Goal: Find specific page/section: Find specific page/section

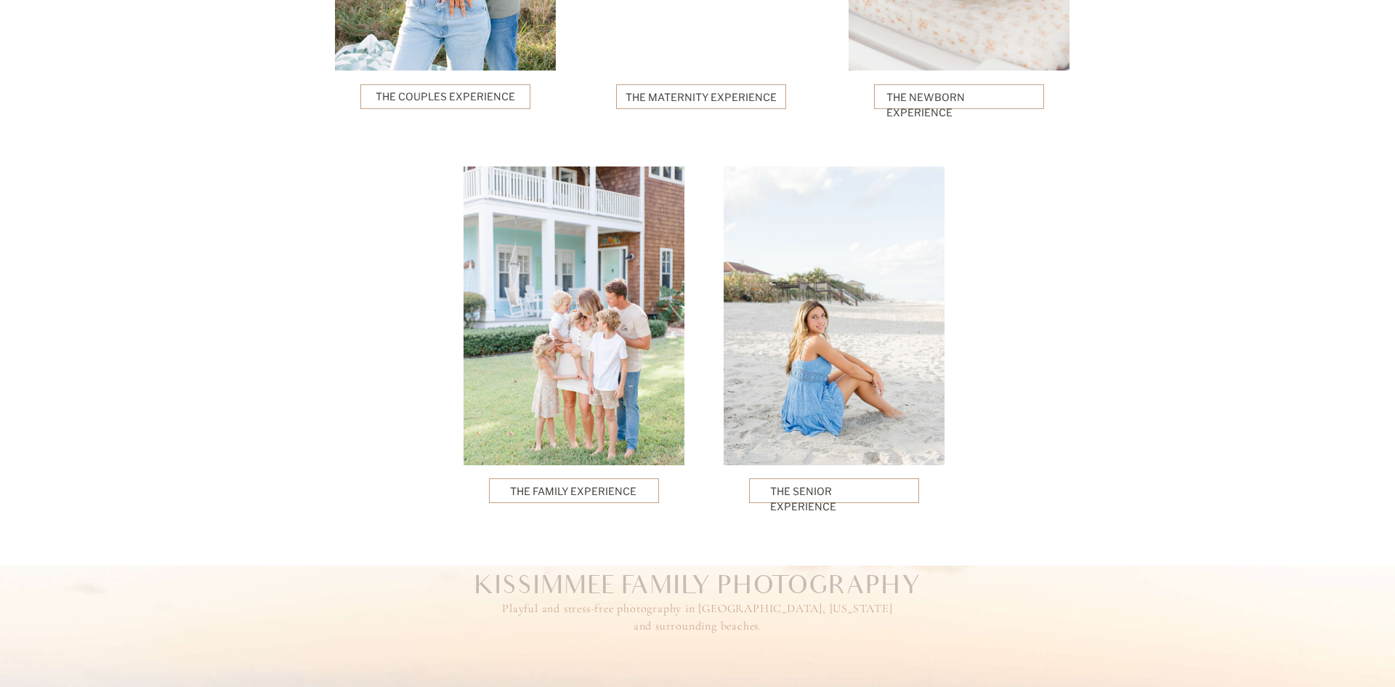
scroll to position [3604, 0]
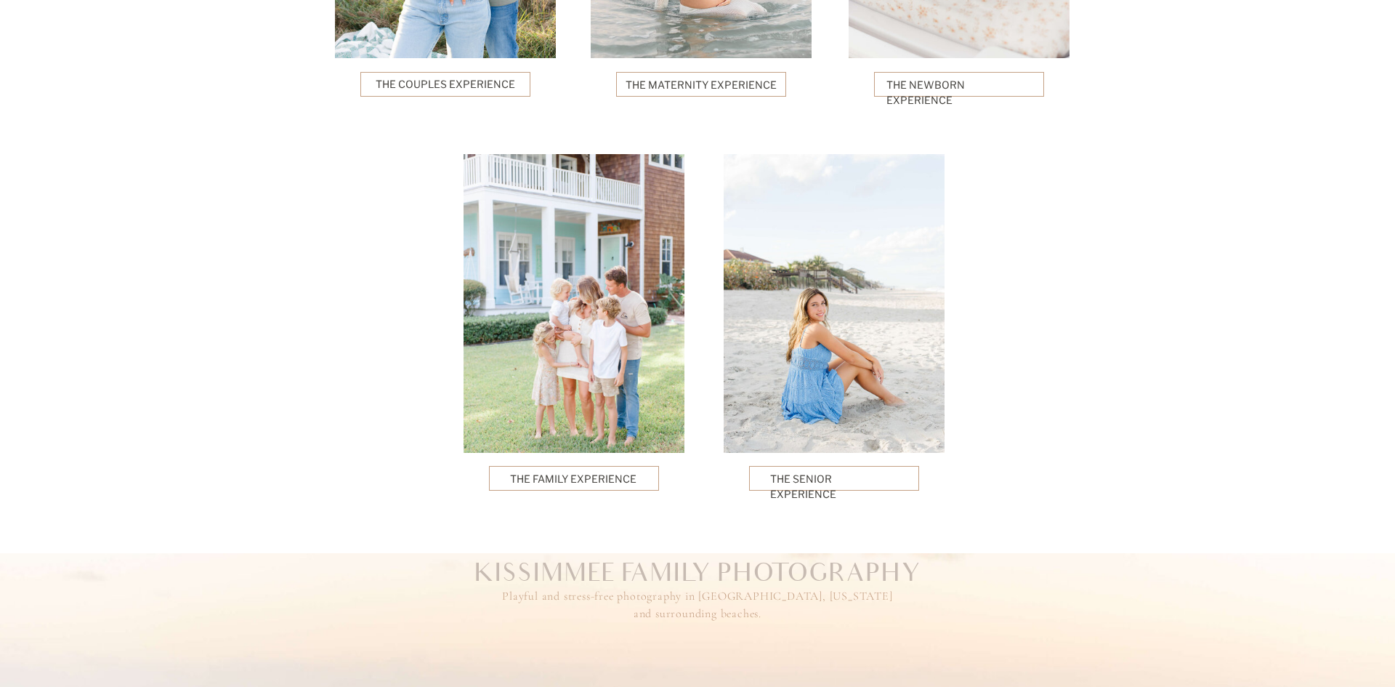
click at [584, 478] on p "The Family Experience" at bounding box center [574, 478] width 129 height 15
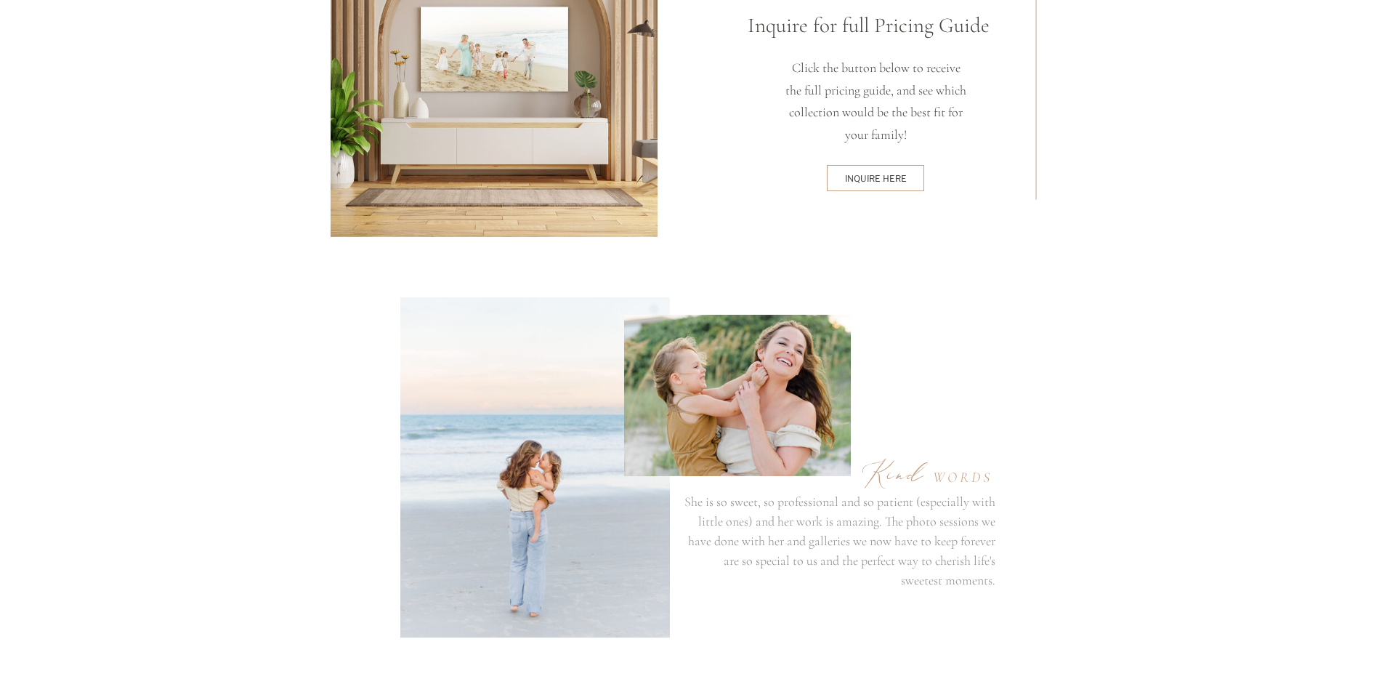
scroll to position [4011, 0]
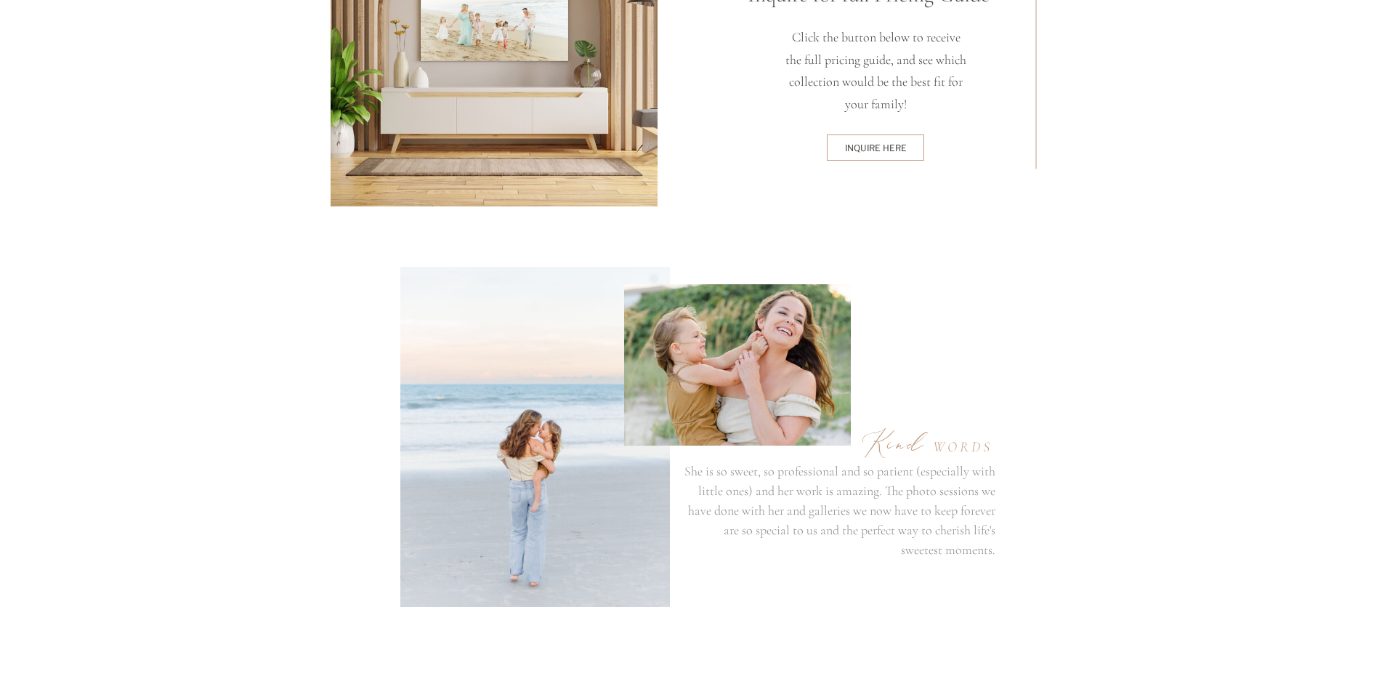
click at [893, 149] on div "inquire here" at bounding box center [876, 148] width 92 height 12
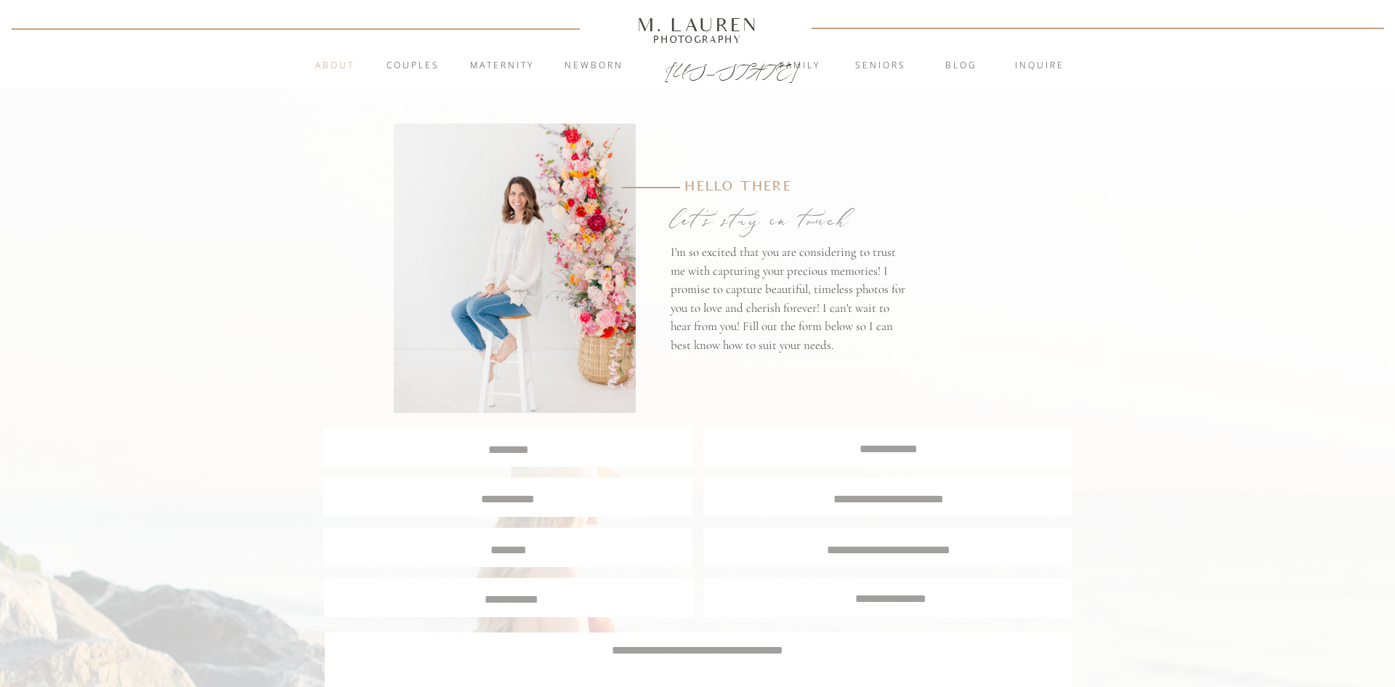
click at [342, 65] on nav "About" at bounding box center [335, 66] width 56 height 15
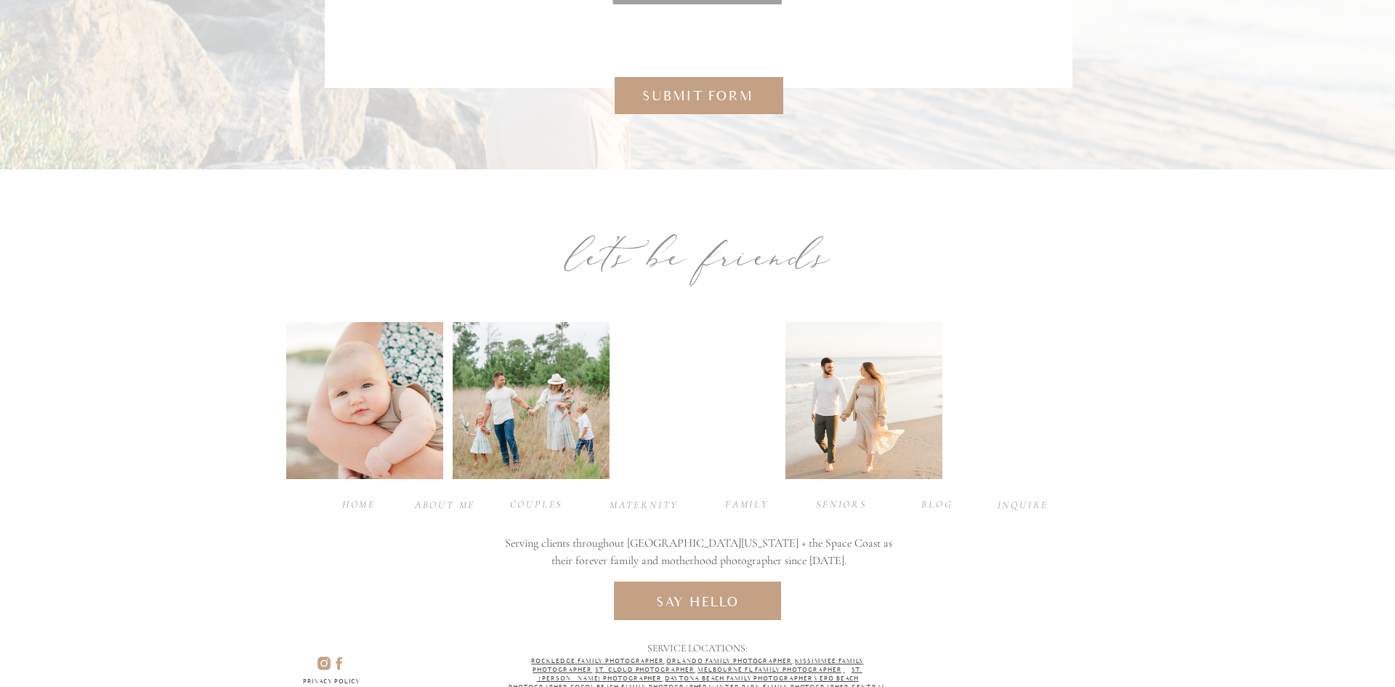
scroll to position [3192, 0]
